Goal: Find specific page/section: Find specific page/section

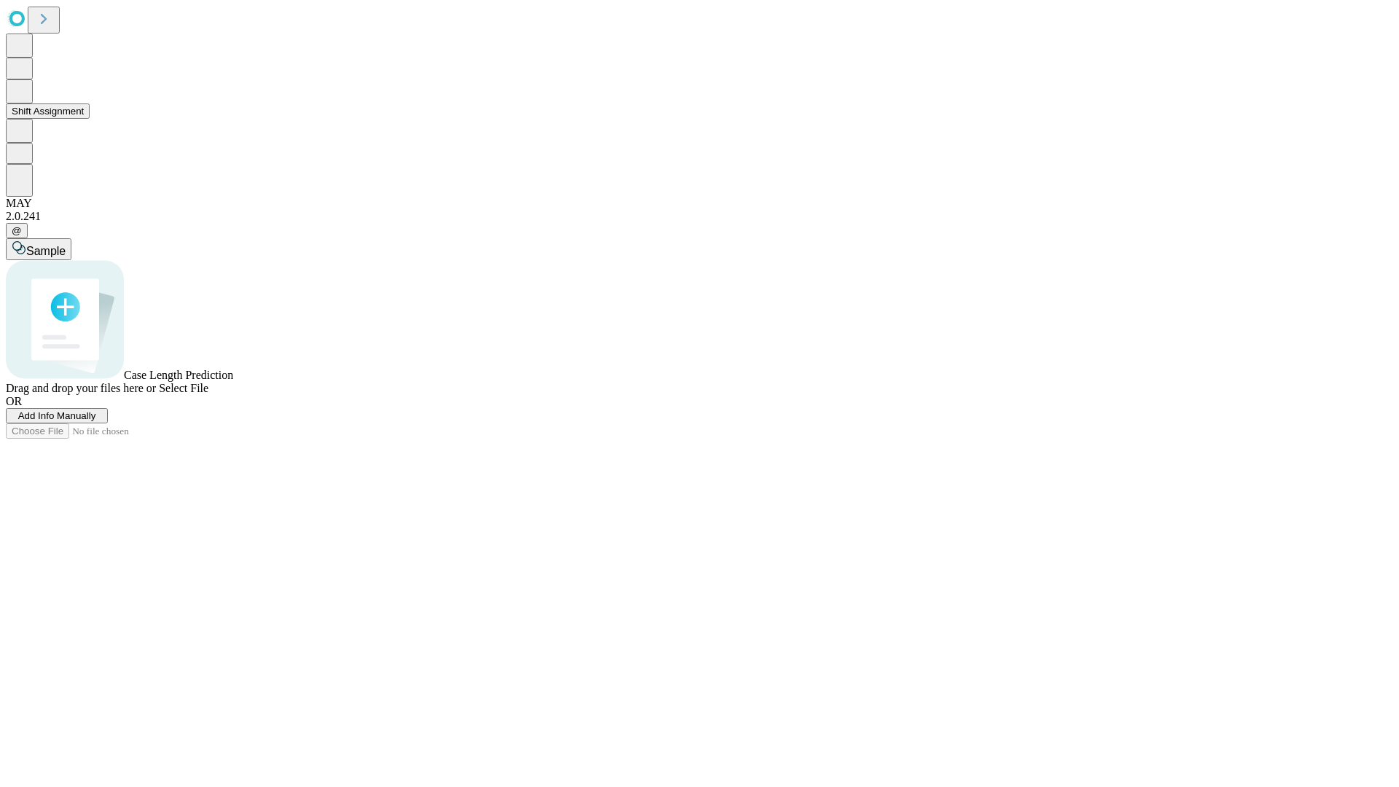
click at [90, 119] on button "Shift Assignment" at bounding box center [48, 110] width 84 height 15
